Goal: Information Seeking & Learning: Learn about a topic

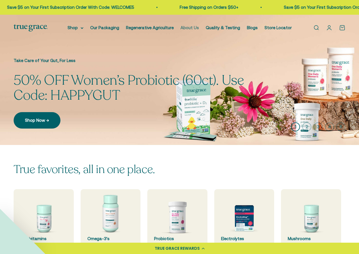
click at [196, 27] on link "About Us" at bounding box center [189, 27] width 18 height 5
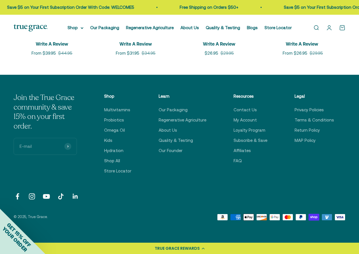
scroll to position [1303, 0]
